Goal: Check status: Check status

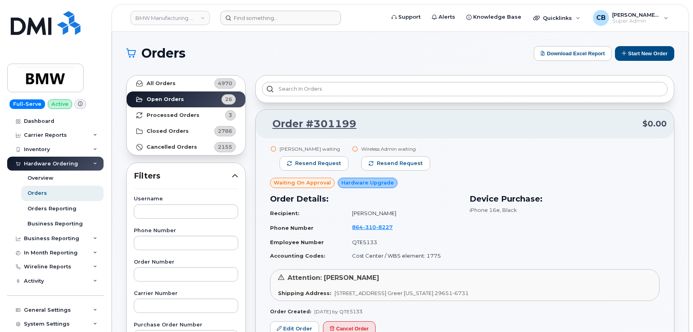
scroll to position [3402, 0]
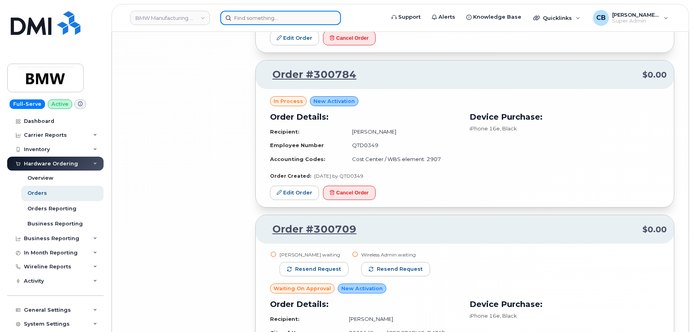
click at [242, 18] on input at bounding box center [280, 18] width 121 height 14
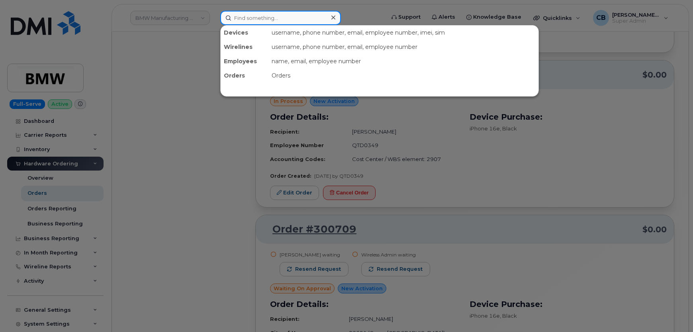
paste input "301171"
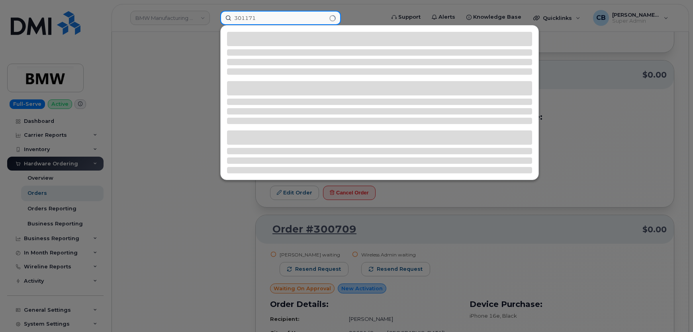
type input "301171"
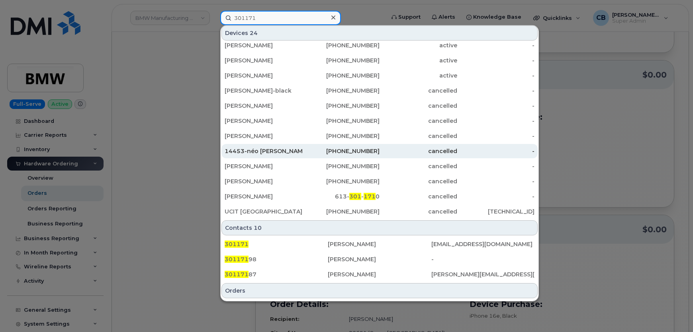
scroll to position [217, 0]
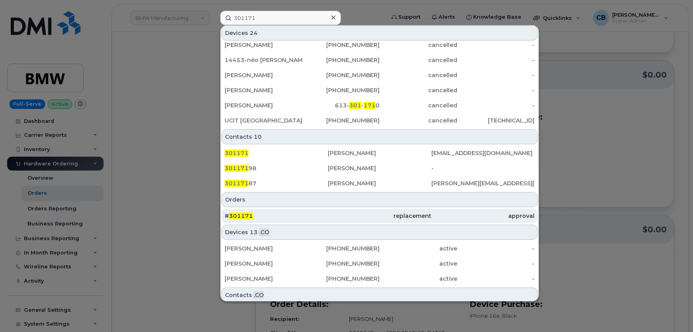
click at [241, 214] on span "301171" at bounding box center [241, 216] width 24 height 7
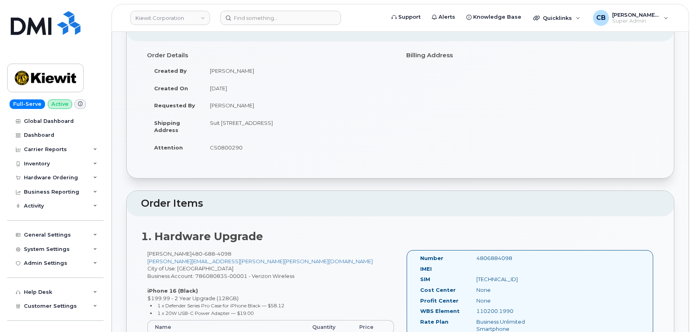
scroll to position [72, 0]
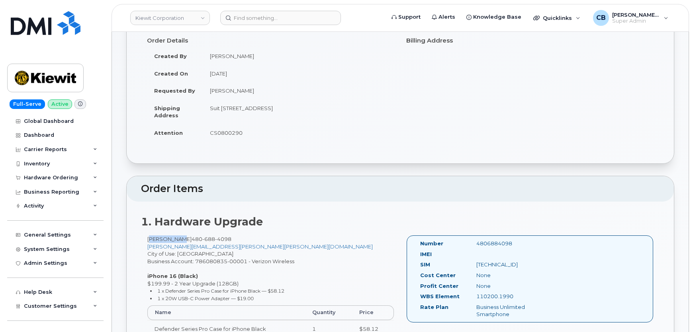
drag, startPoint x: 178, startPoint y: 239, endPoint x: 149, endPoint y: 239, distance: 29.1
click at [149, 239] on div "Dan Chung 480 688 4098 DANIEL.CHUNG@KIEWIT.COM City of Use: Phoenix Business Ac…" at bounding box center [270, 299] width 259 height 126
copy div "Dan Chung"
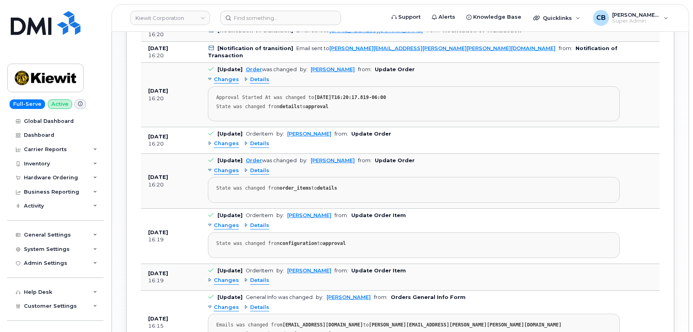
scroll to position [941, 0]
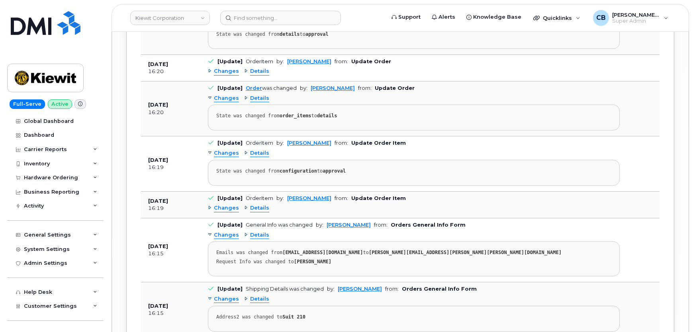
click at [244, 205] on div "Details" at bounding box center [256, 209] width 25 height 8
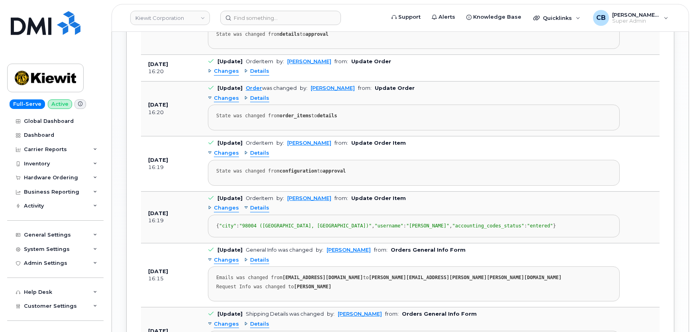
click at [244, 205] on div "Details" at bounding box center [256, 209] width 25 height 8
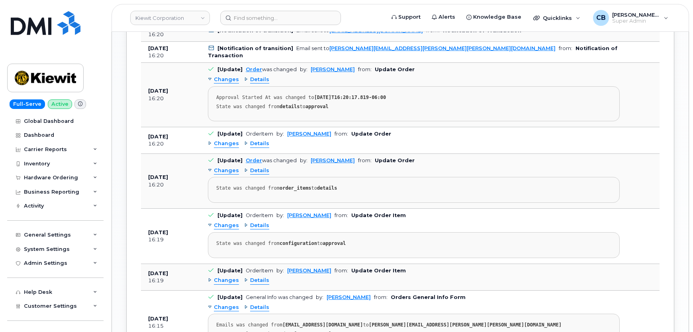
scroll to position [1253, 0]
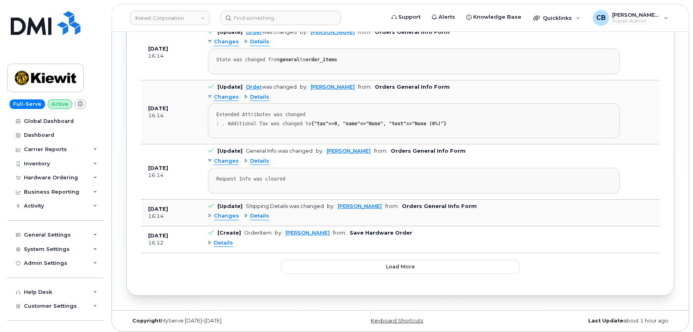
click at [210, 240] on div "Details" at bounding box center [220, 244] width 25 height 8
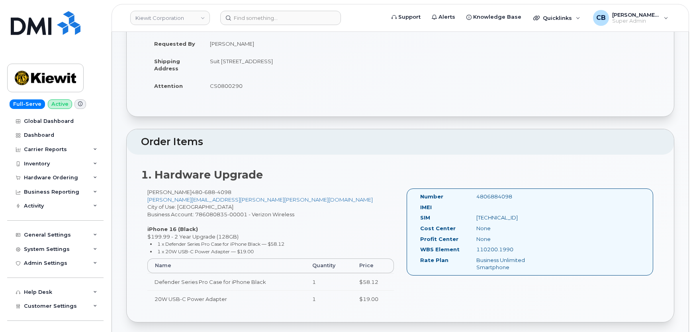
scroll to position [0, 0]
